Goal: Task Accomplishment & Management: Use online tool/utility

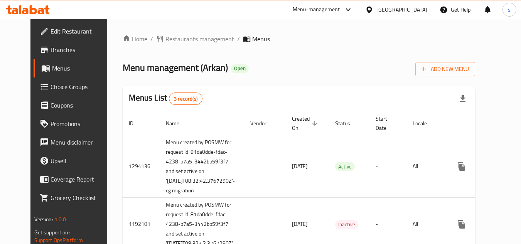
click at [51, 85] on span "Choice Groups" at bounding box center [81, 86] width 61 height 9
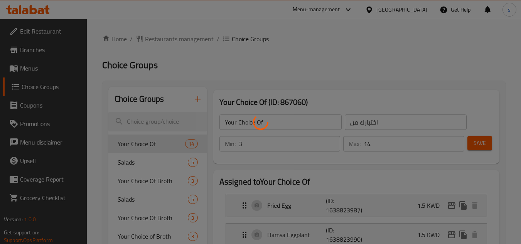
click at [142, 121] on div at bounding box center [260, 122] width 521 height 244
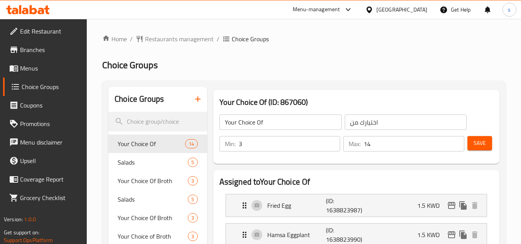
click at [142, 121] on input "search" at bounding box center [157, 122] width 98 height 20
paste input "Salads"
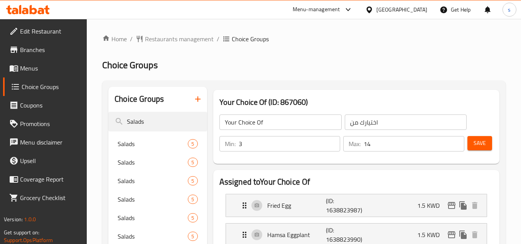
type input "Salads"
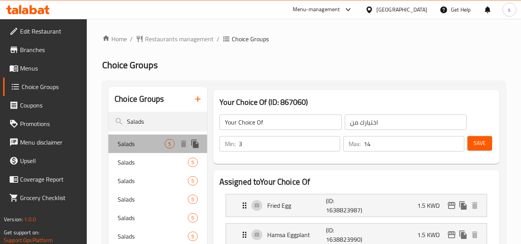
click at [135, 138] on div "Salads 5" at bounding box center [157, 144] width 98 height 19
type input "Salads"
type input "السلطات"
type input "0"
type input "5"
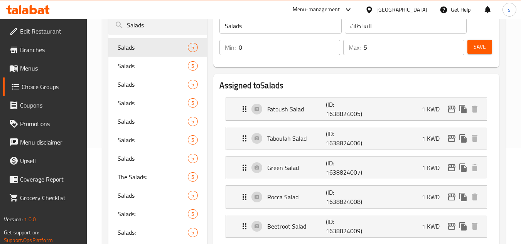
scroll to position [116, 0]
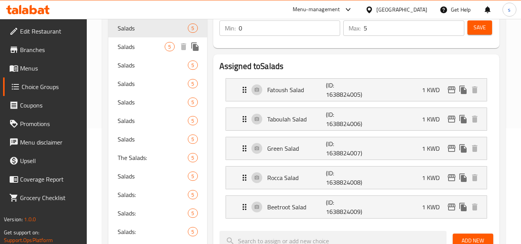
click at [127, 51] on span "Salads" at bounding box center [141, 46] width 47 height 9
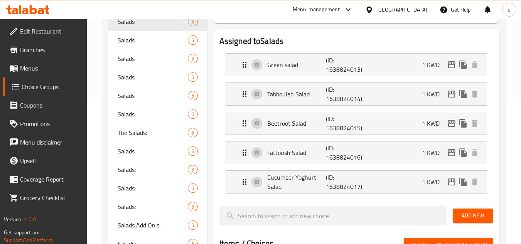
scroll to position [154, 0]
